Goal: Transaction & Acquisition: Book appointment/travel/reservation

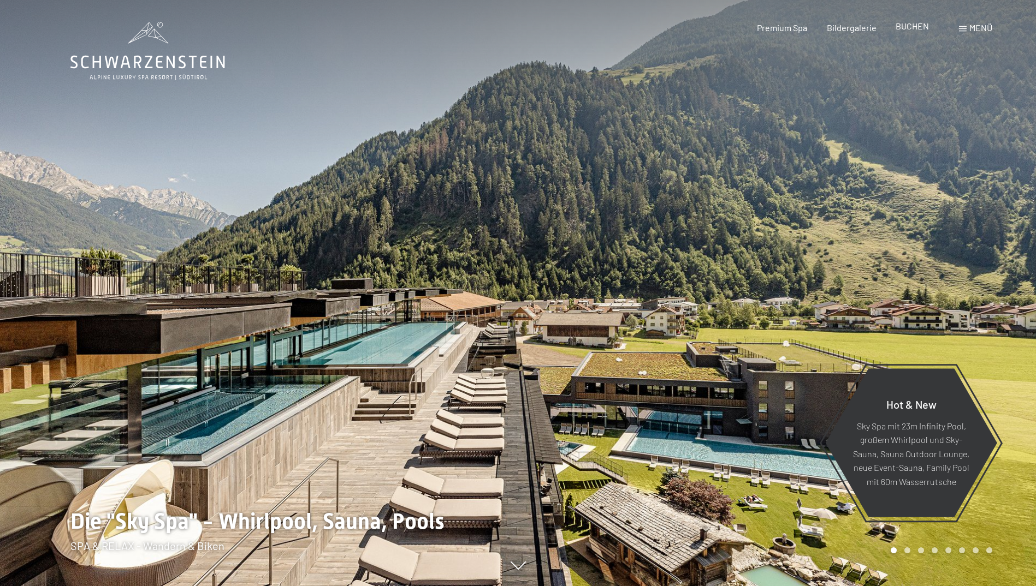
click at [909, 29] on span "BUCHEN" at bounding box center [911, 26] width 33 height 10
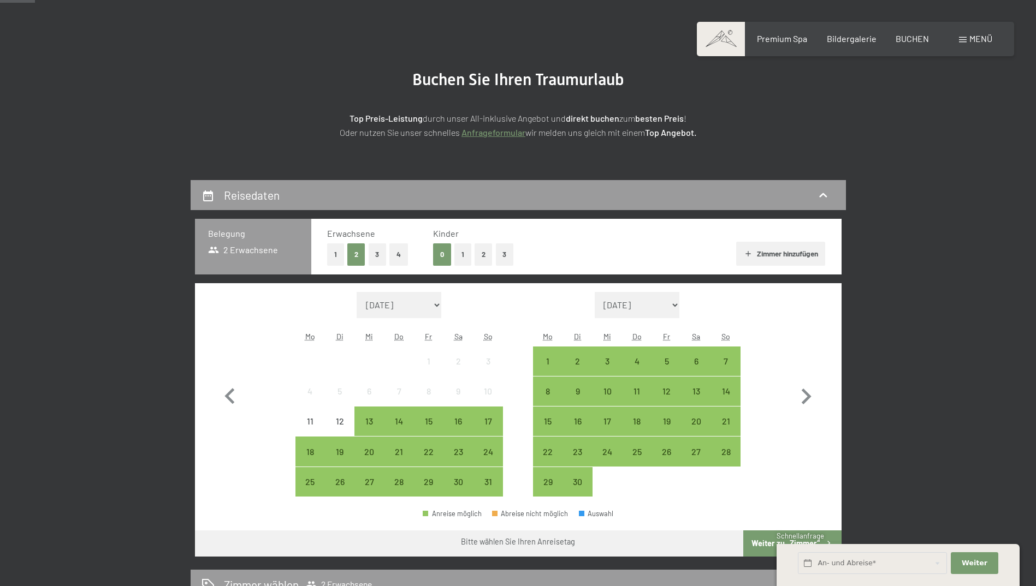
scroll to position [164, 0]
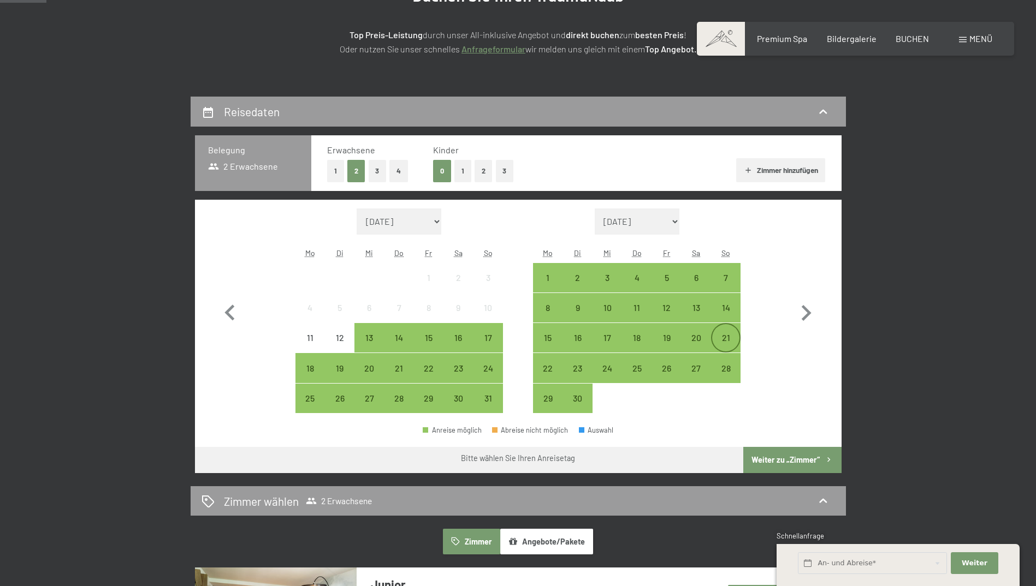
click at [728, 336] on div "21" at bounding box center [725, 347] width 27 height 27
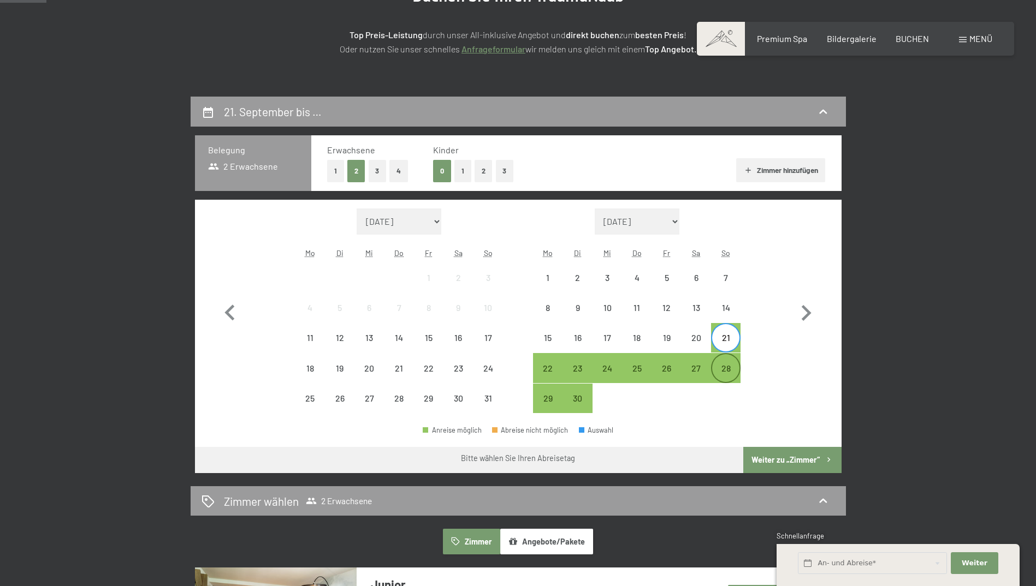
click at [728, 363] on div "28" at bounding box center [725, 367] width 27 height 27
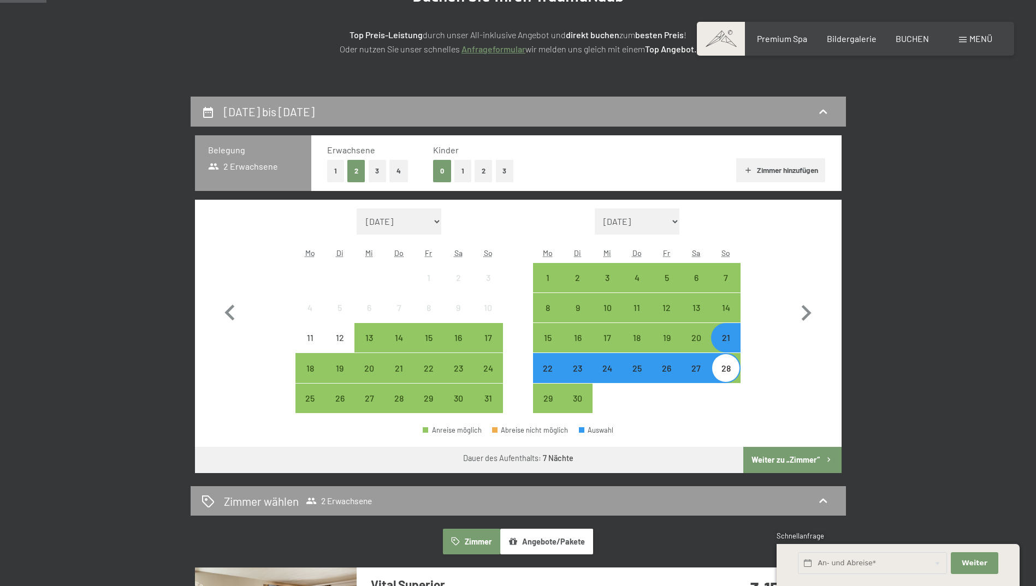
click at [762, 461] on button "Weiter zu „Zimmer“" at bounding box center [792, 460] width 98 height 26
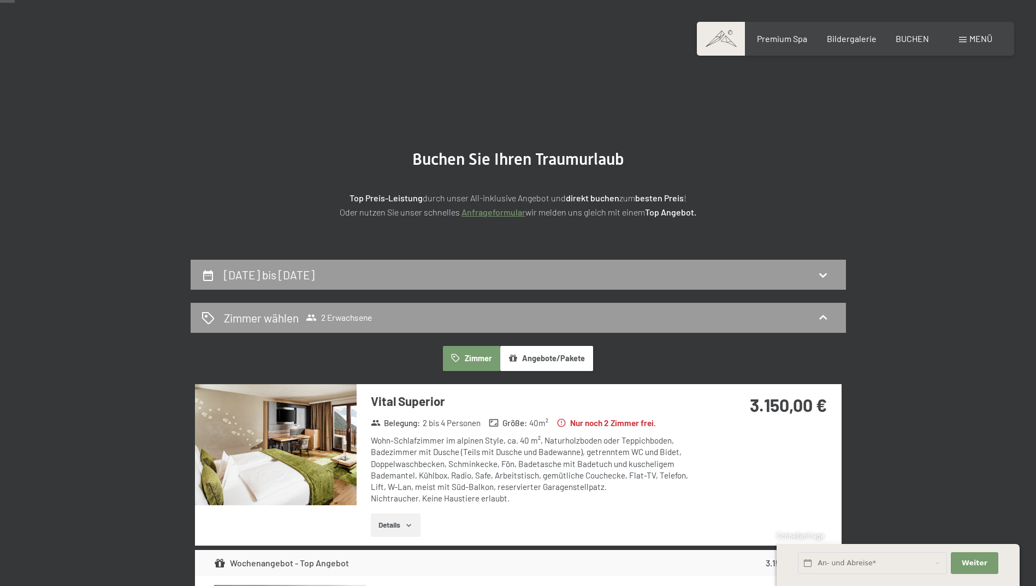
scroll to position [0, 0]
